Goal: Task Accomplishment & Management: Manage account settings

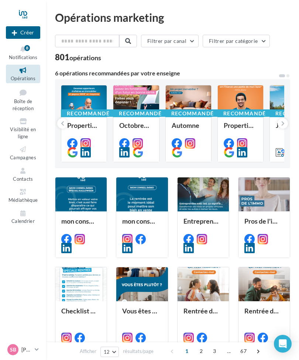
click at [65, 93] on div at bounding box center [83, 100] width 45 height 31
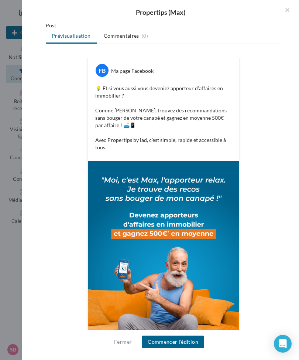
scroll to position [97, 0]
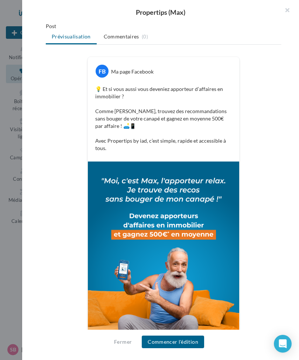
click at [136, 249] on img at bounding box center [163, 255] width 151 height 189
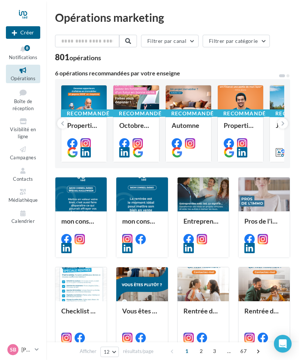
click at [282, 121] on icon at bounding box center [282, 123] width 3 height 7
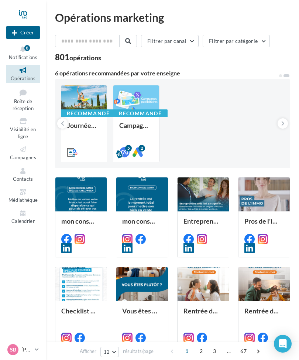
click at [60, 124] on button at bounding box center [62, 123] width 10 height 10
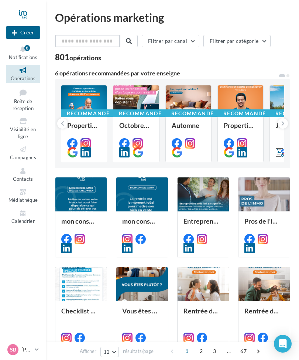
click at [70, 44] on input "text" at bounding box center [87, 41] width 65 height 13
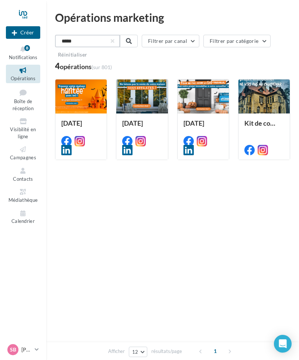
type input "*****"
click at [254, 98] on div at bounding box center [264, 96] width 51 height 35
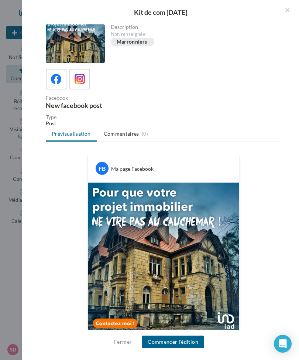
click at [72, 46] on div at bounding box center [75, 43] width 59 height 38
click at [287, 13] on button "button" at bounding box center [285, 11] width 30 height 22
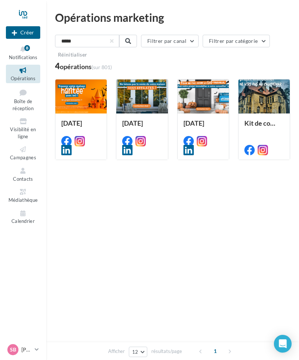
click at [137, 100] on div at bounding box center [141, 96] width 51 height 35
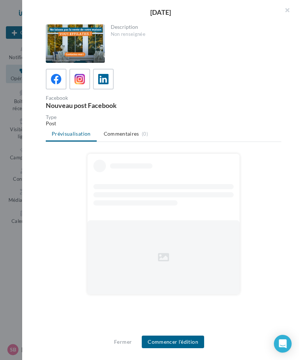
click at [68, 47] on div at bounding box center [75, 43] width 59 height 38
click at [65, 42] on div at bounding box center [75, 43] width 59 height 38
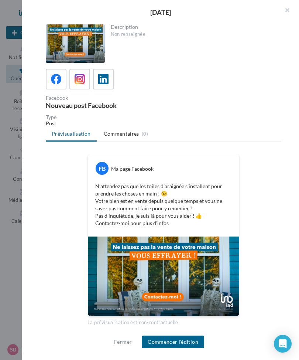
click at [289, 11] on button "button" at bounding box center [285, 11] width 30 height 22
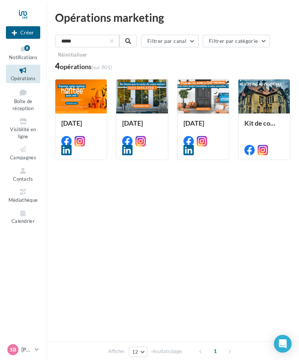
click at [202, 95] on div at bounding box center [203, 96] width 51 height 35
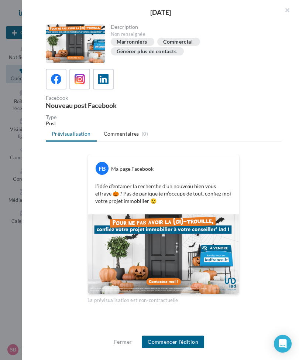
click at [286, 13] on button "button" at bounding box center [285, 11] width 30 height 22
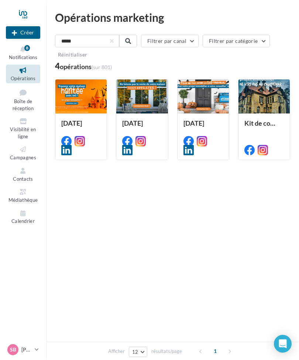
click at [22, 52] on icon at bounding box center [23, 49] width 30 height 8
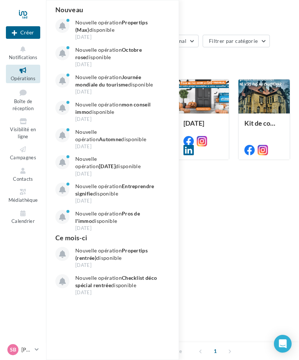
click at [22, 149] on icon at bounding box center [23, 149] width 30 height 8
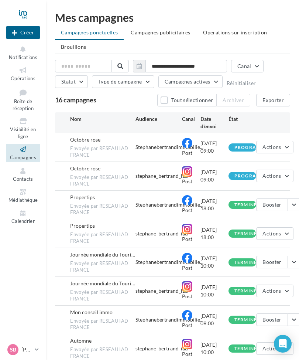
click at [276, 149] on span "Actions" at bounding box center [272, 147] width 18 height 6
click at [116, 152] on span "Envoyée par RESEAU IAD FRANCE" at bounding box center [102, 151] width 65 height 13
click at [99, 150] on span "Envoyée par RESEAU IAD FRANCE" at bounding box center [102, 151] width 65 height 13
click at [291, 202] on button "button" at bounding box center [294, 204] width 13 height 13
click at [245, 221] on button "Voir les résultats" at bounding box center [264, 221] width 74 height 19
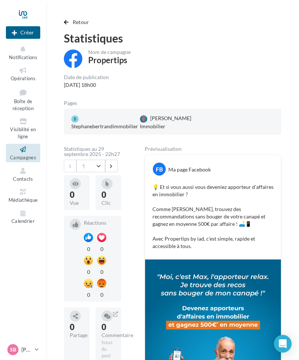
click at [68, 24] on span "button" at bounding box center [66, 22] width 4 height 5
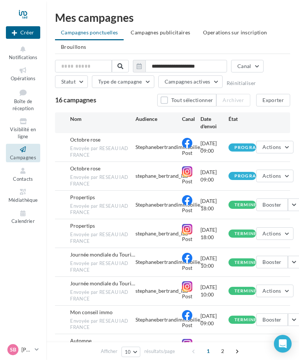
click at [297, 261] on button "button" at bounding box center [294, 262] width 13 height 13
click at [271, 278] on button "Voir les résultats" at bounding box center [264, 279] width 74 height 19
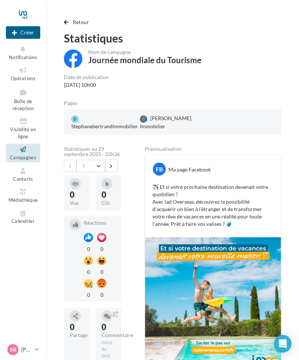
click at [67, 24] on span "button" at bounding box center [66, 22] width 4 height 5
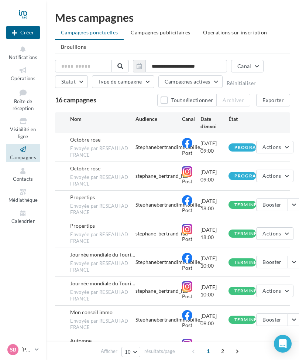
click at [287, 206] on button "Booster" at bounding box center [271, 204] width 31 height 13
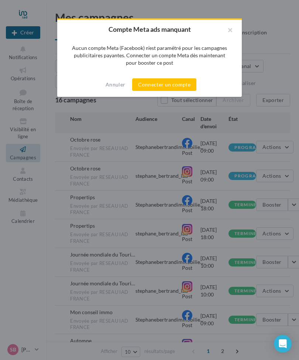
click at [112, 82] on button "Annuler" at bounding box center [115, 84] width 25 height 9
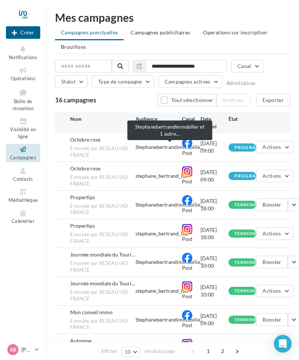
click at [148, 148] on span "Stephanebertrandimmobilie..." at bounding box center [170, 146] width 68 height 7
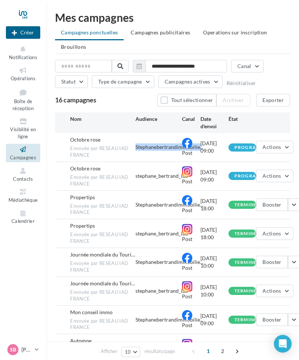
click at [110, 152] on span "Envoyée par RESEAU IAD FRANCE" at bounding box center [102, 151] width 65 height 13
click at [82, 150] on span "Envoyée par RESEAU IAD FRANCE" at bounding box center [102, 151] width 65 height 13
click at [238, 148] on div "programmée" at bounding box center [253, 147] width 37 height 5
click at [238, 150] on div "programmée" at bounding box center [243, 147] width 16 height 6
click at [21, 104] on span "Boîte de réception" at bounding box center [23, 104] width 21 height 13
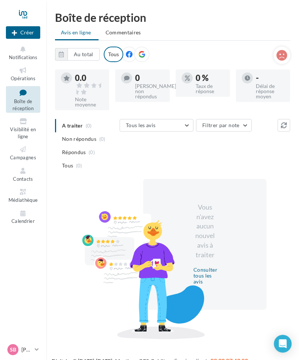
click at [18, 74] on link "Opérations" at bounding box center [23, 74] width 34 height 18
